Goal: Task Accomplishment & Management: Use online tool/utility

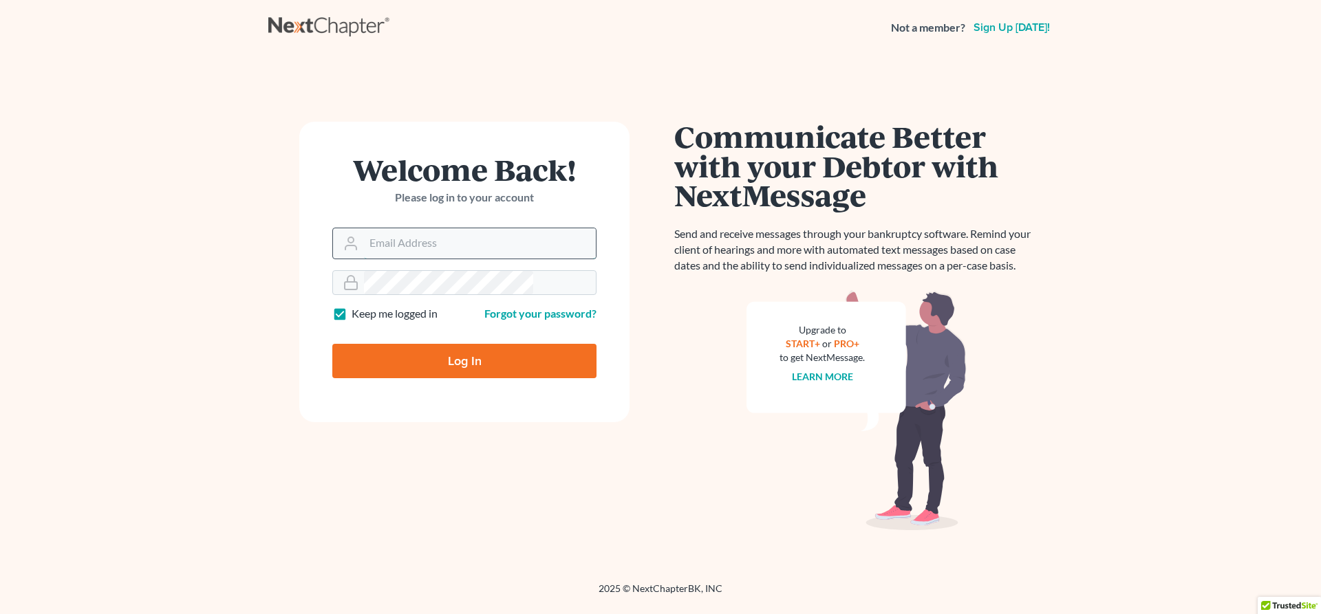
click at [407, 228] on input "Email Address" at bounding box center [480, 243] width 232 height 30
type input "[EMAIL_ADDRESS][DOMAIN_NAME]"
click at [466, 344] on input "Log In" at bounding box center [464, 361] width 264 height 34
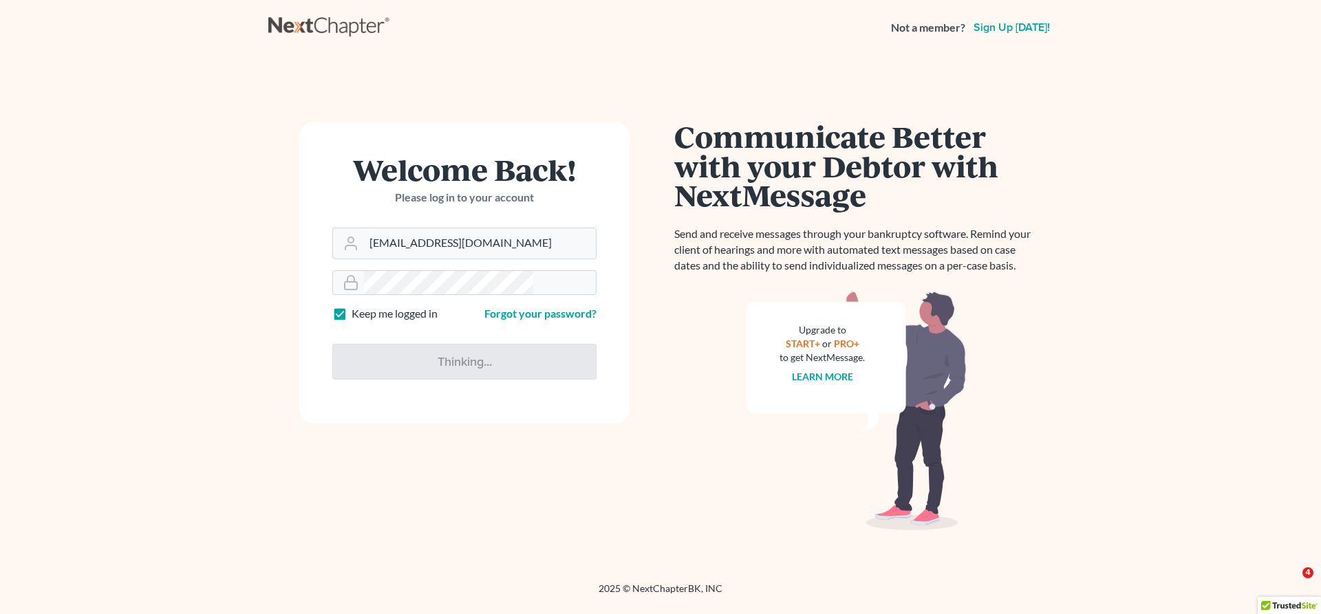
type input "Thinking..."
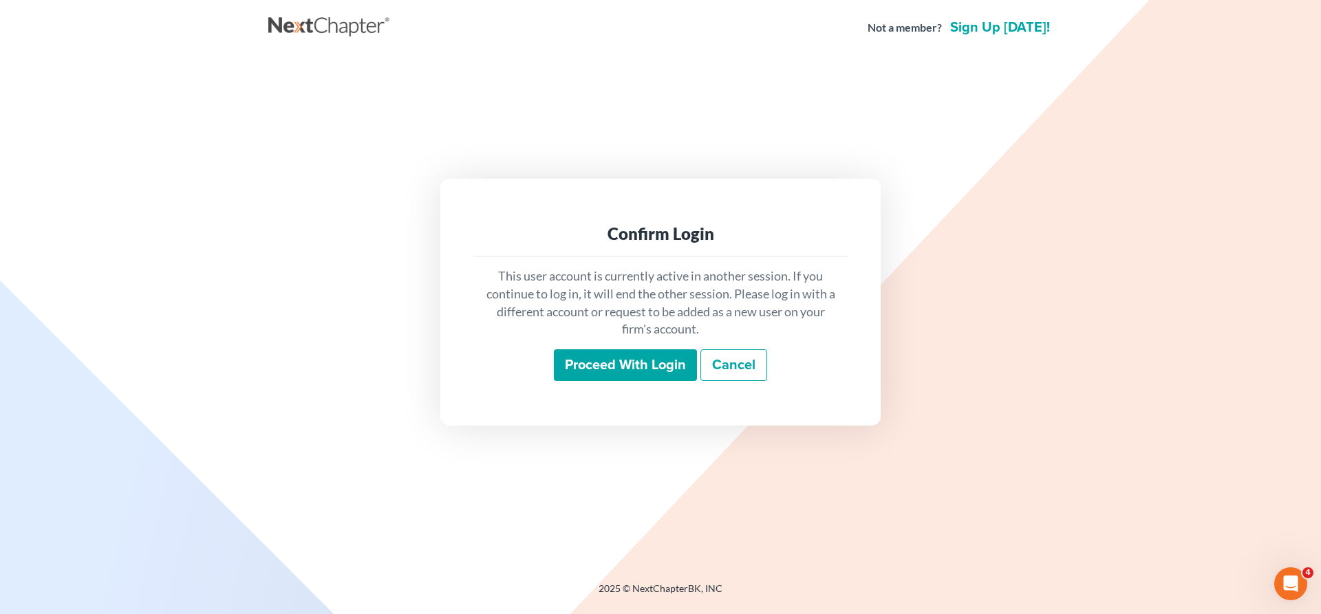
click at [627, 353] on input "Proceed with login" at bounding box center [625, 365] width 143 height 32
